Goal: Task Accomplishment & Management: Manage account settings

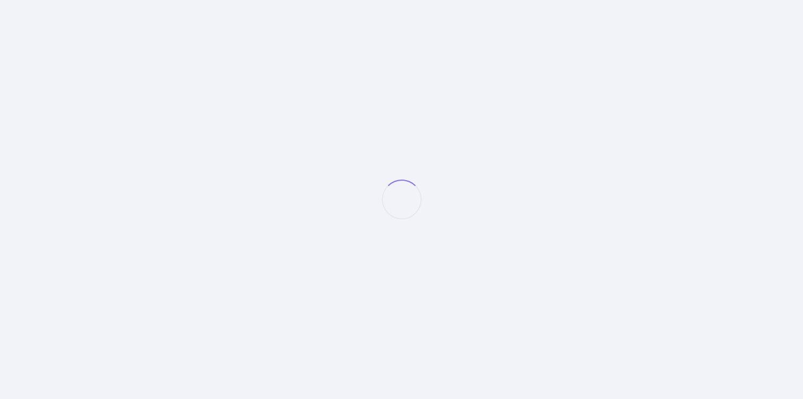
select select "null"
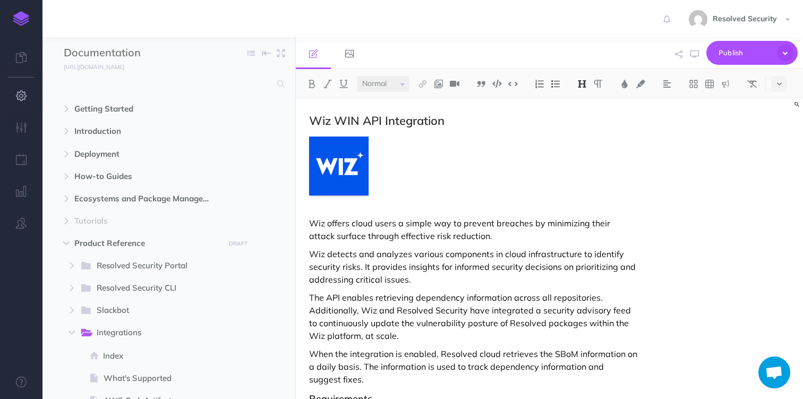
click at [25, 96] on icon "button" at bounding box center [21, 95] width 11 height 11
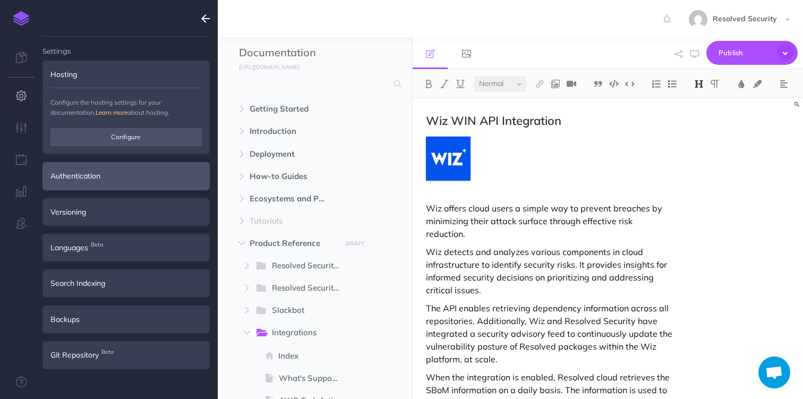
click at [81, 182] on div "Authentication" at bounding box center [126, 176] width 167 height 28
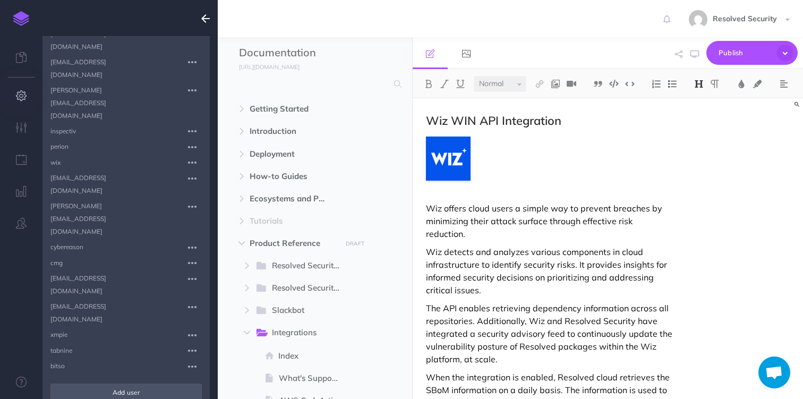
scroll to position [306, 0]
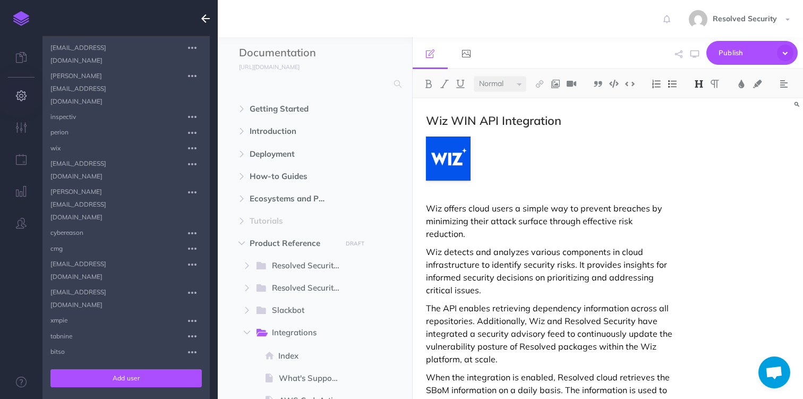
click at [117, 369] on button "Add user" at bounding box center [125, 378] width 151 height 18
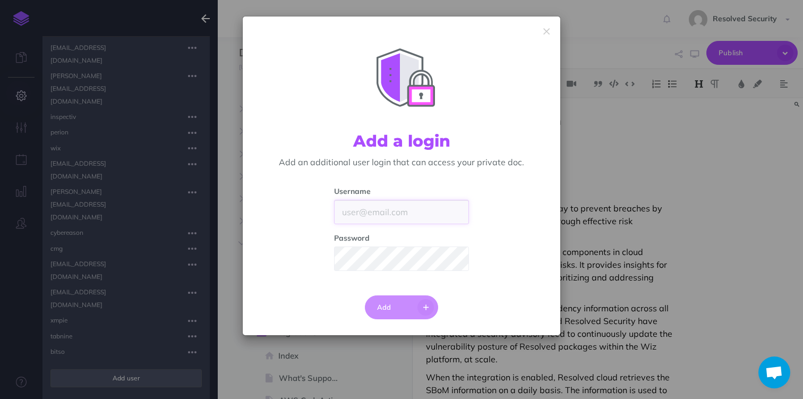
click at [362, 213] on input "text" at bounding box center [401, 212] width 135 height 24
click at [461, 260] on span at bounding box center [460, 258] width 9 height 7
click at [384, 210] on input "text" at bounding box center [401, 212] width 135 height 24
type input "savyint"
click at [388, 307] on button "Add" at bounding box center [402, 307] width 74 height 24
